Goal: Information Seeking & Learning: Learn about a topic

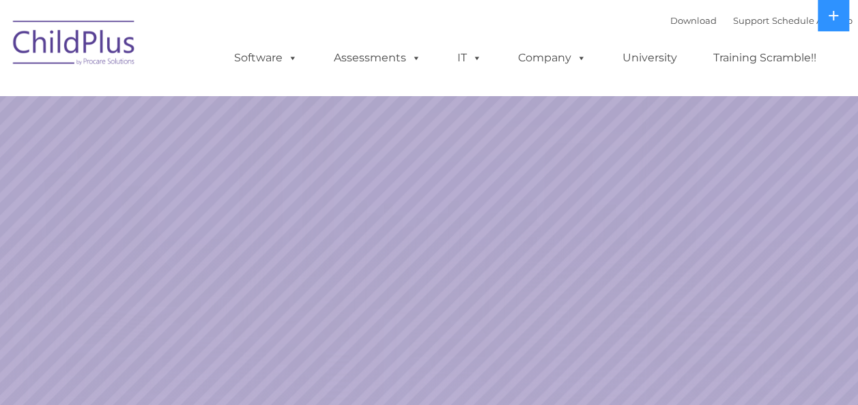
select select "MEDIUM"
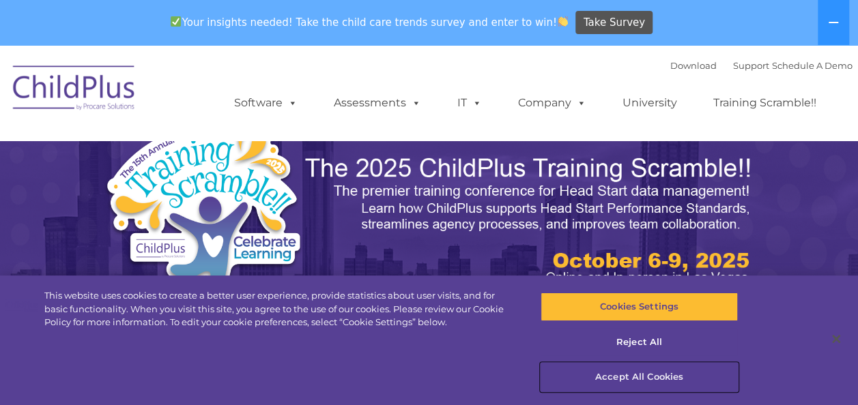
click at [621, 373] on button "Accept All Cookies" at bounding box center [638, 377] width 197 height 29
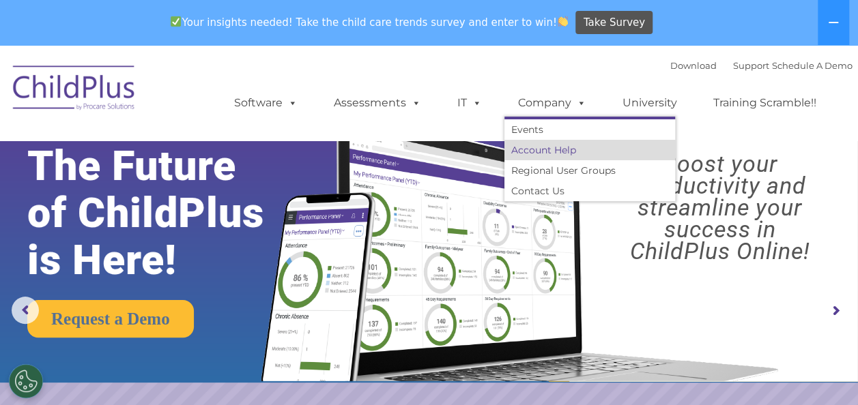
click at [547, 143] on link "Account Help" at bounding box center [589, 150] width 171 height 20
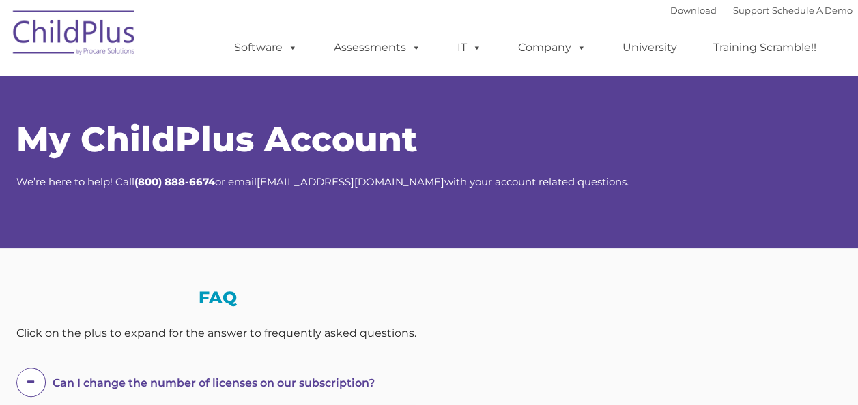
select select "MEDIUM"
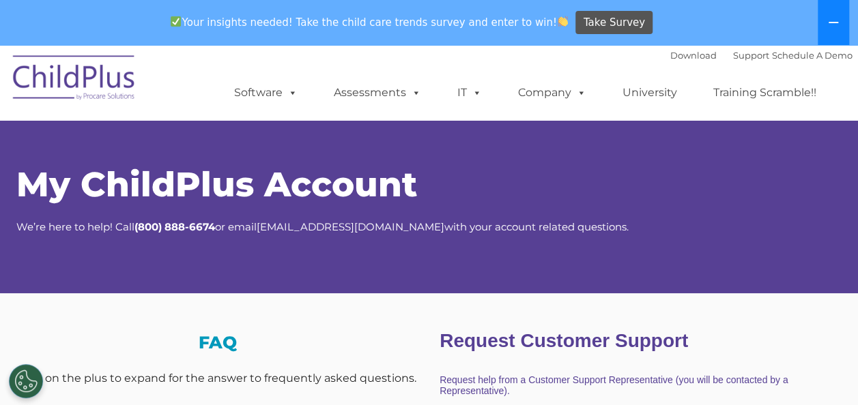
click at [832, 22] on icon at bounding box center [833, 22] width 10 height 1
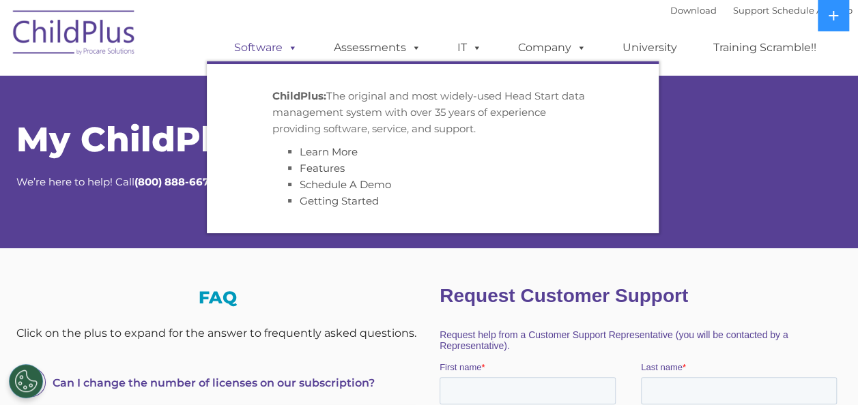
click at [262, 46] on link "Software" at bounding box center [265, 47] width 91 height 27
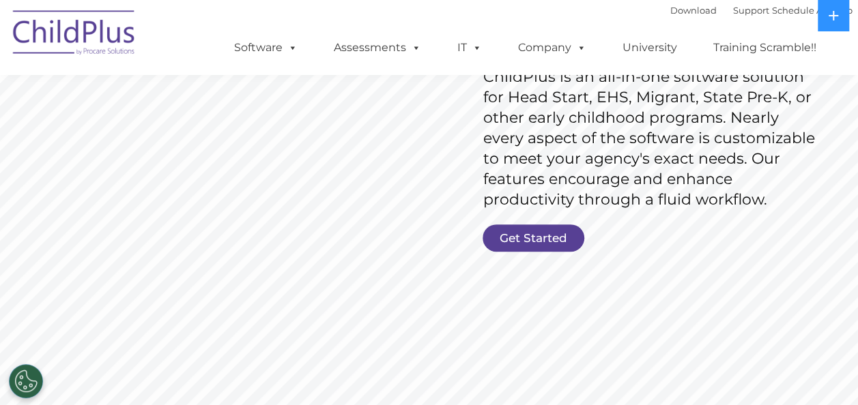
scroll to position [306, 0]
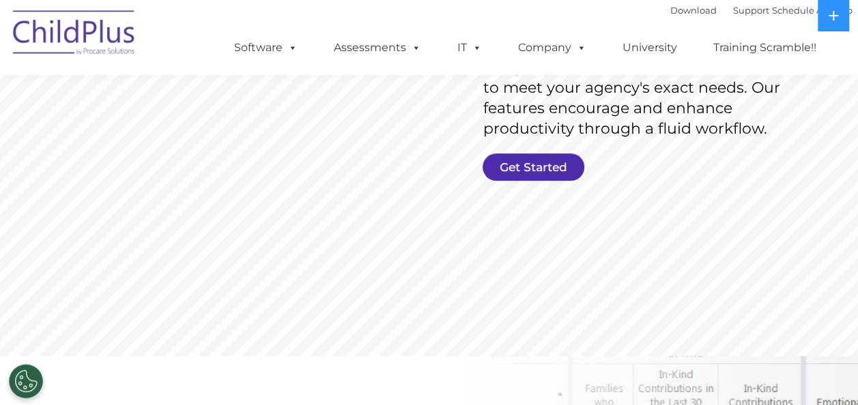
click at [514, 154] on link "Get Started" at bounding box center [533, 167] width 102 height 27
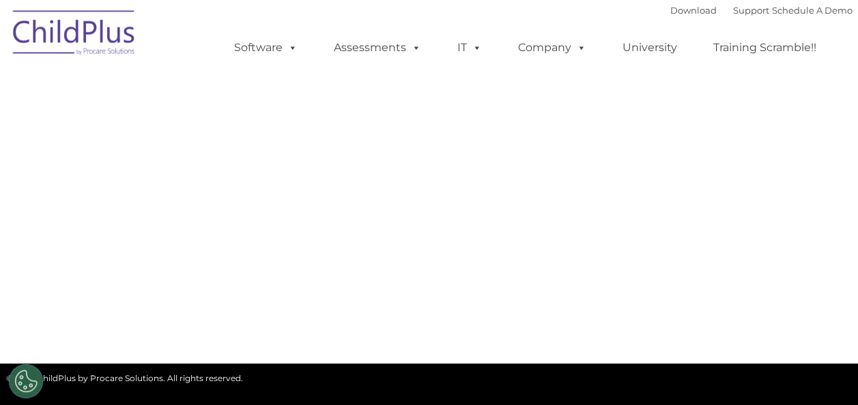
select select "MEDIUM"
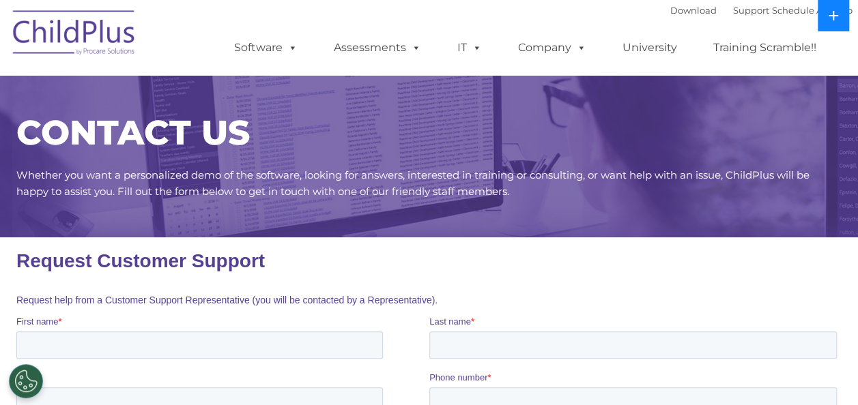
click at [837, 16] on icon at bounding box center [833, 15] width 11 height 11
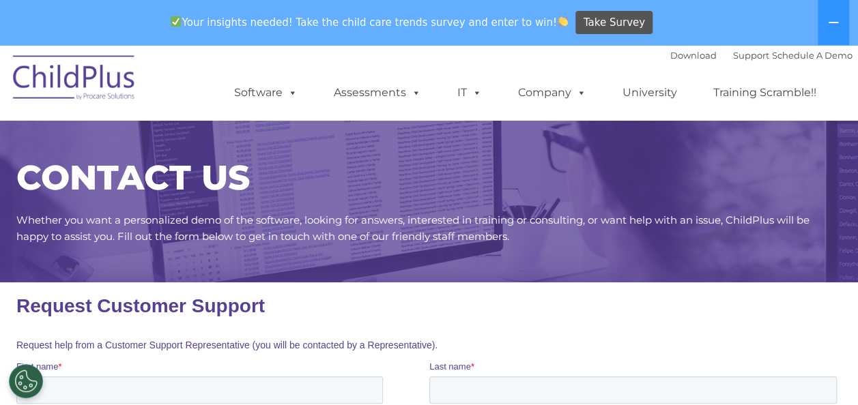
click at [108, 72] on img at bounding box center [74, 80] width 136 height 68
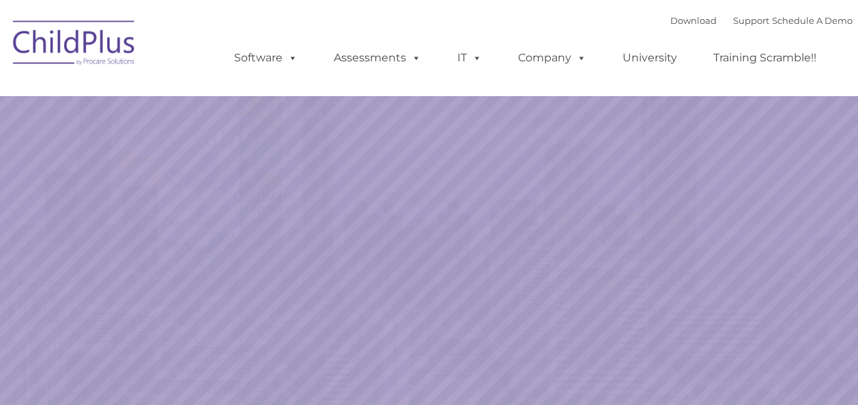
select select "MEDIUM"
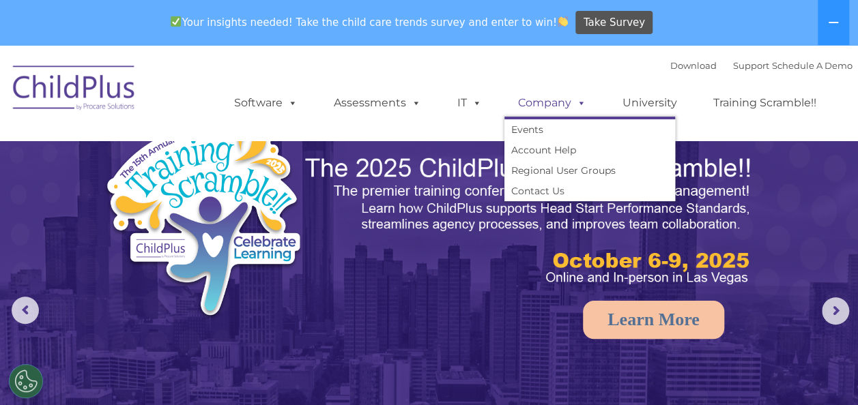
click at [547, 104] on link "Company" at bounding box center [552, 102] width 96 height 27
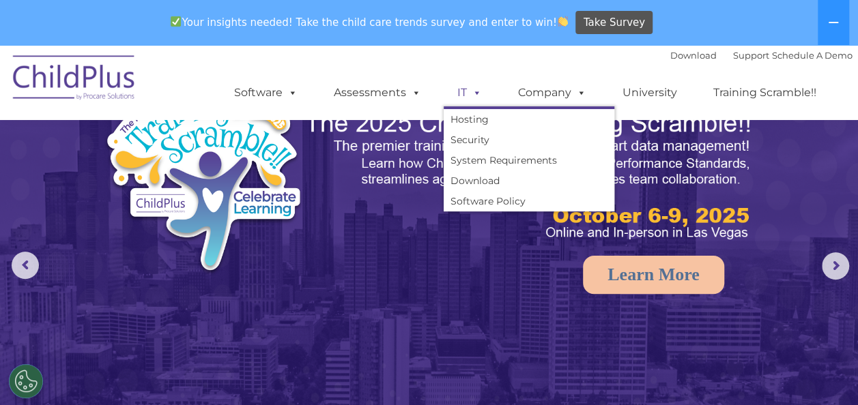
click at [465, 96] on link "IT" at bounding box center [470, 92] width 52 height 27
click at [400, 91] on link "Assessments" at bounding box center [377, 92] width 115 height 27
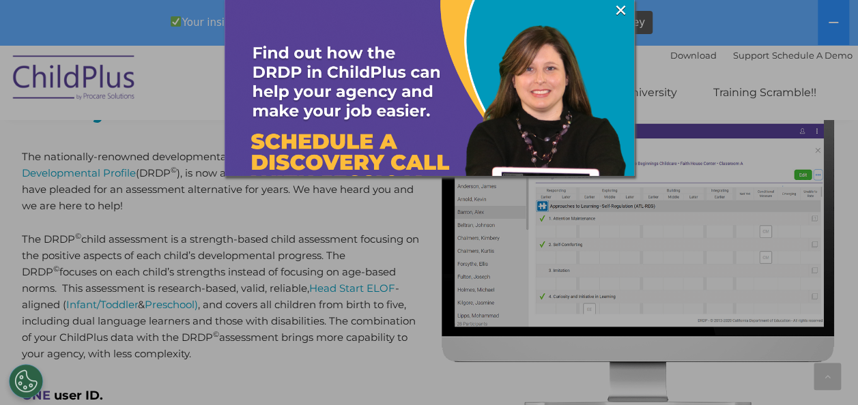
scroll to position [599, 0]
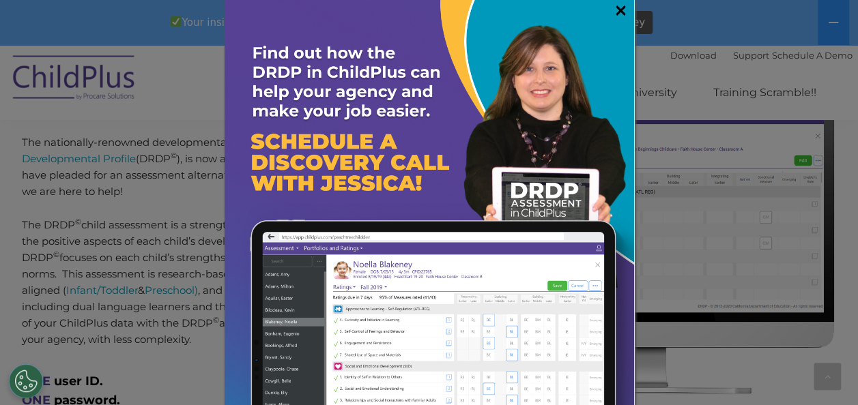
click at [613, 8] on link "×" at bounding box center [621, 10] width 16 height 14
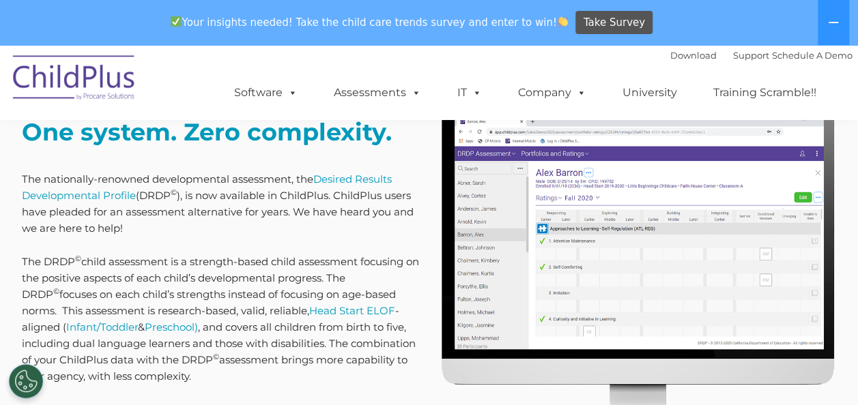
scroll to position [0, 0]
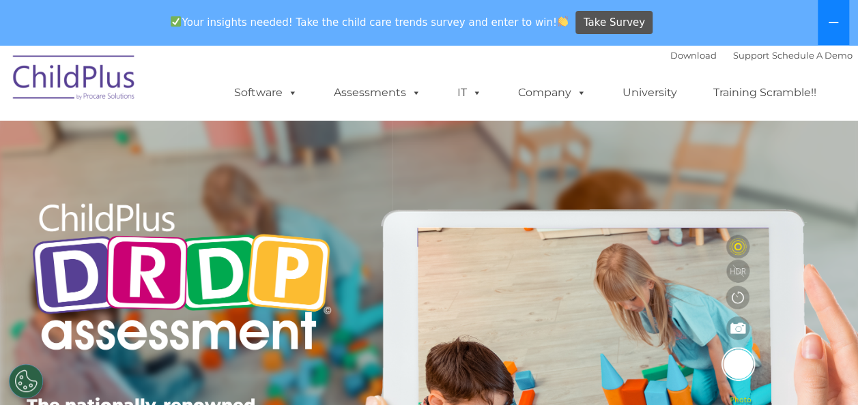
click at [835, 12] on button at bounding box center [832, 22] width 31 height 45
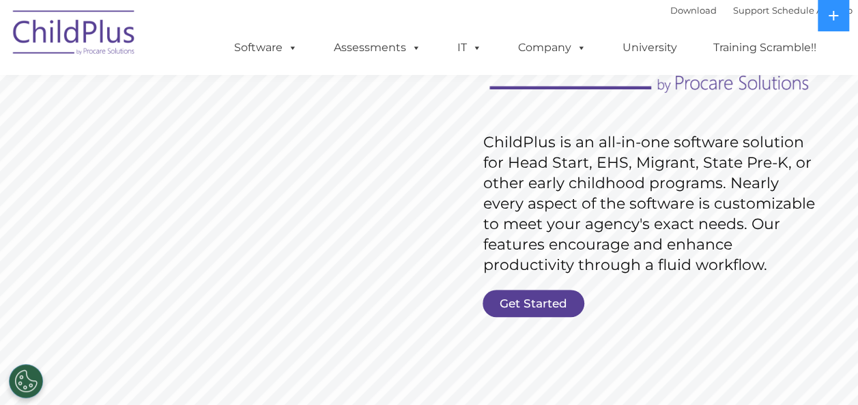
scroll to position [136, 0]
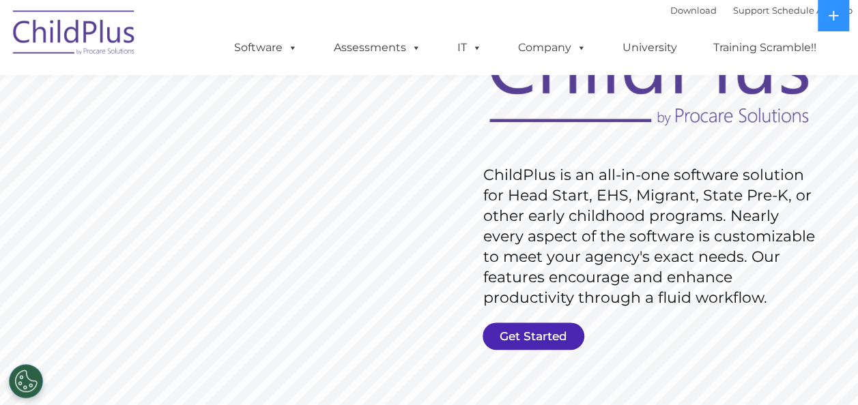
click at [528, 345] on link "Get Started" at bounding box center [533, 336] width 102 height 27
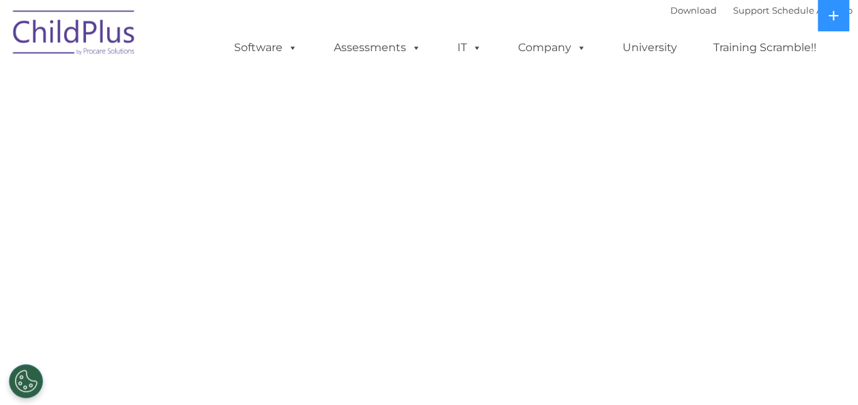
select select "MEDIUM"
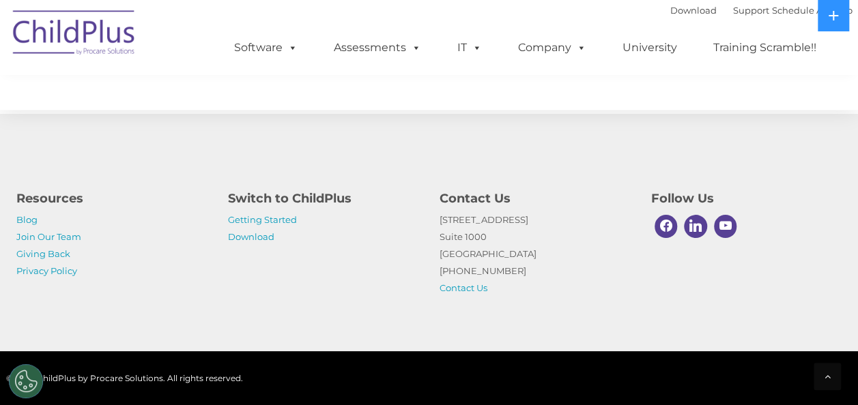
scroll to position [785, 0]
click at [36, 239] on link "Join Our Team" at bounding box center [48, 236] width 65 height 11
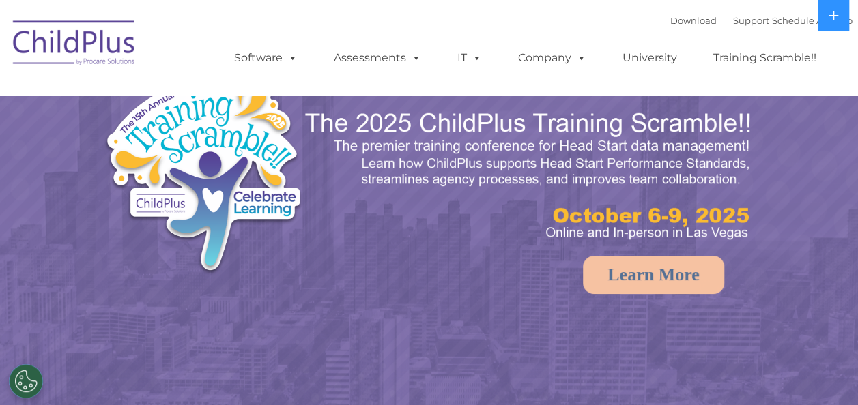
select select "MEDIUM"
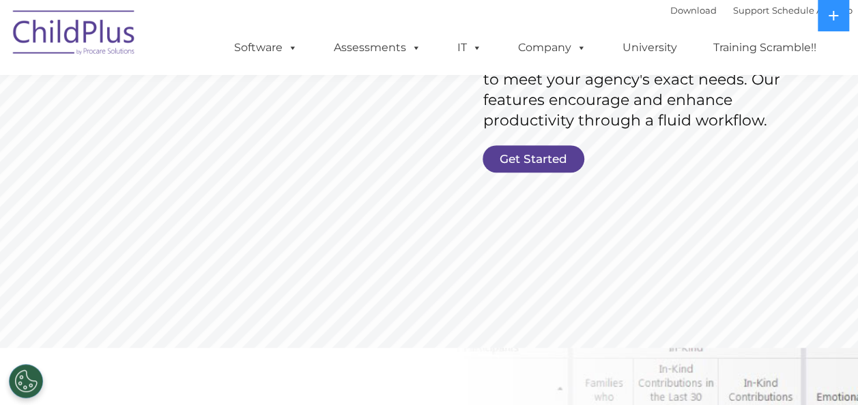
scroll to position [314, 0]
click at [516, 158] on link "Get Started" at bounding box center [533, 158] width 102 height 27
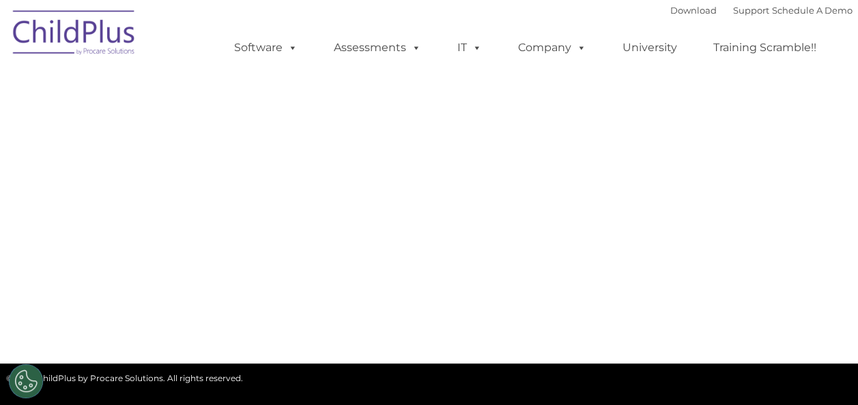
select select "MEDIUM"
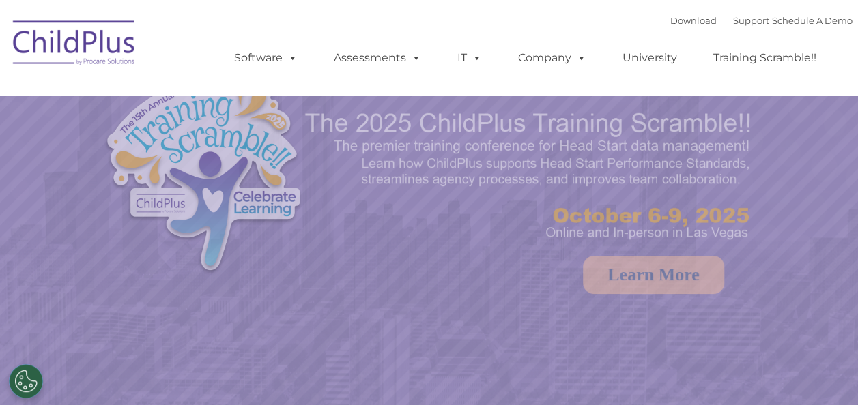
select select "MEDIUM"
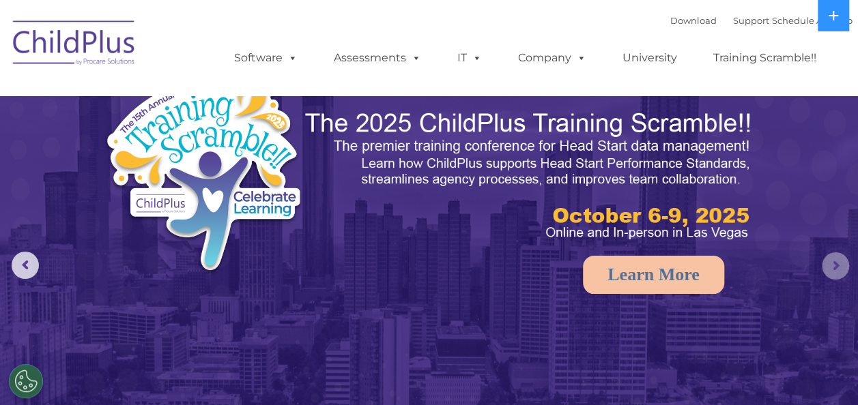
click at [835, 258] on rs-arrow at bounding box center [835, 265] width 27 height 27
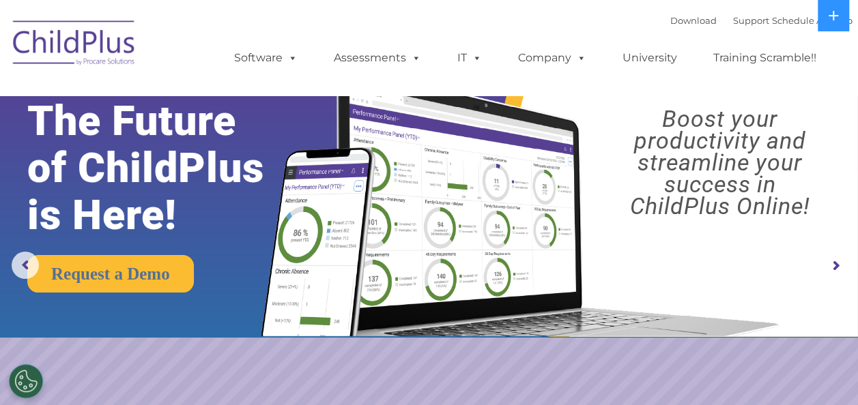
click at [835, 258] on rs-arrow at bounding box center [835, 265] width 27 height 27
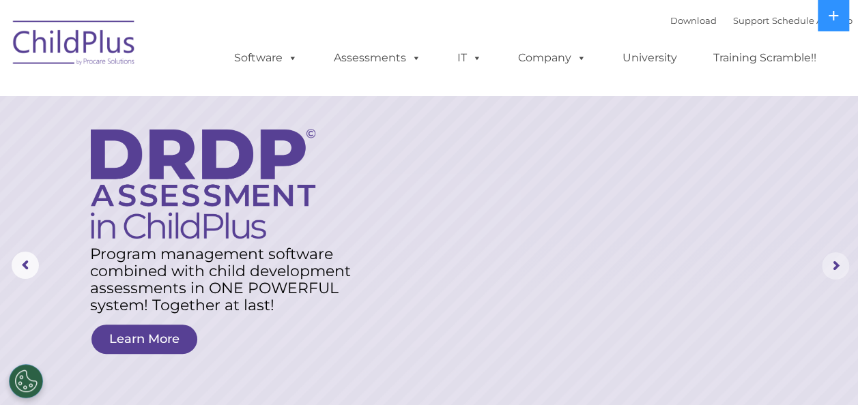
click at [835, 258] on rs-arrow at bounding box center [835, 265] width 27 height 27
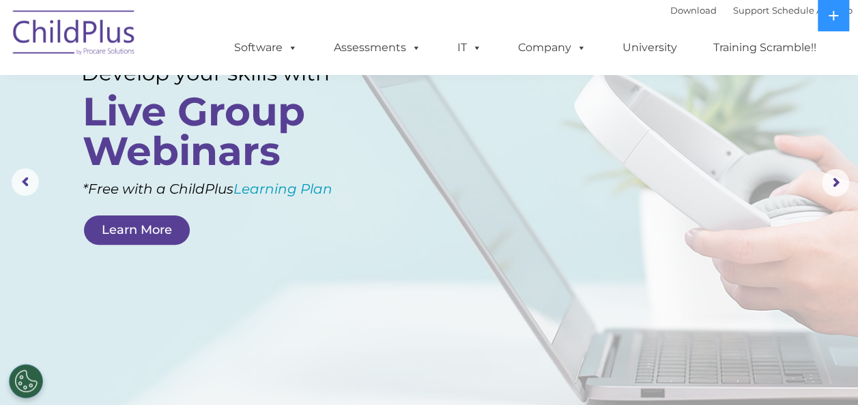
scroll to position [101, 0]
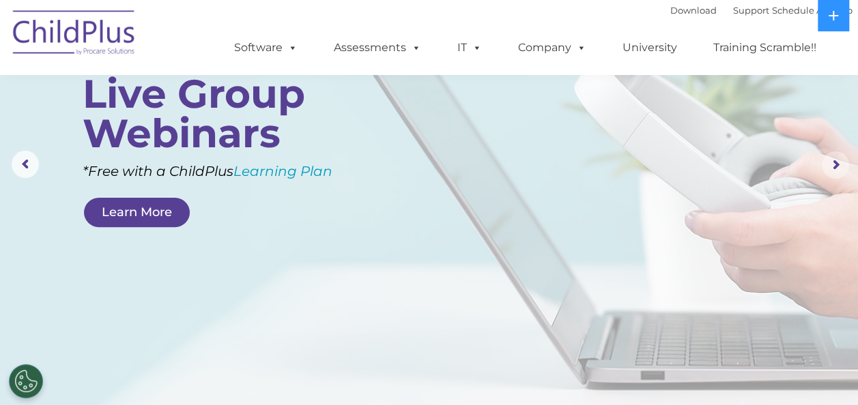
click at [835, 169] on rs-arrow at bounding box center [835, 164] width 27 height 27
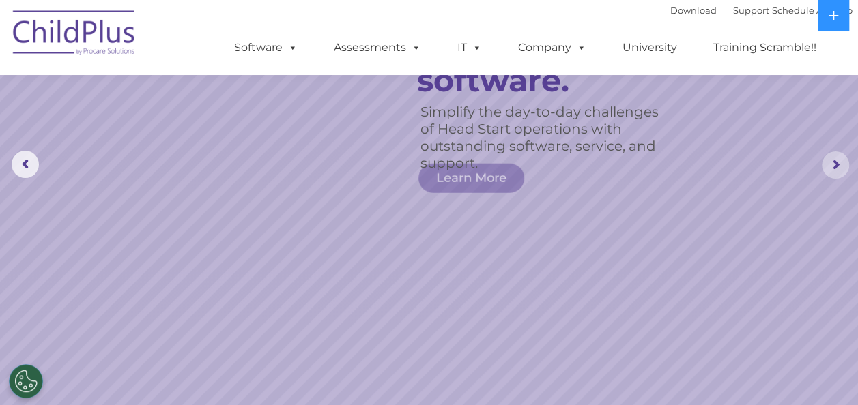
click at [835, 169] on rs-arrow at bounding box center [835, 164] width 27 height 27
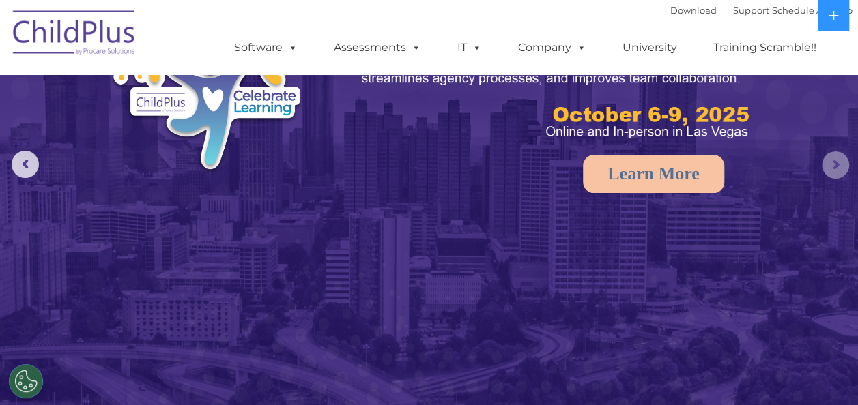
click at [835, 169] on rs-arrow at bounding box center [835, 164] width 27 height 27
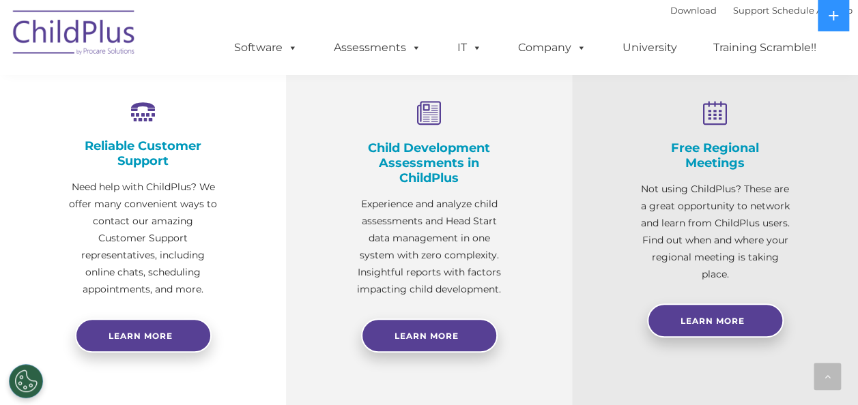
scroll to position [519, 0]
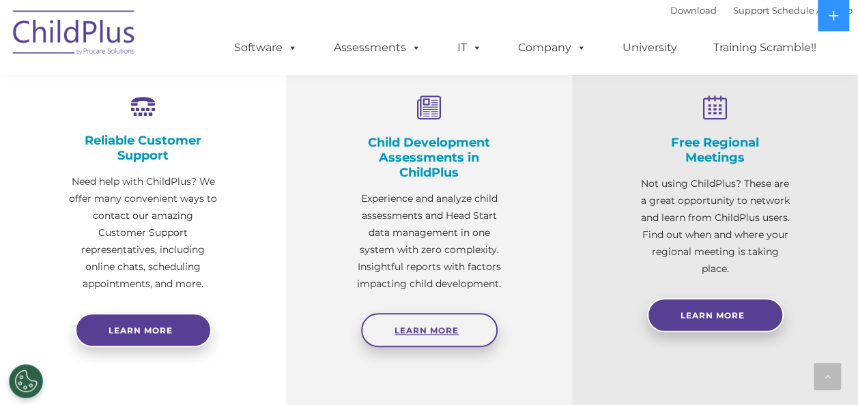
click at [451, 337] on link "Learn More" at bounding box center [429, 330] width 136 height 34
